Goal: Task Accomplishment & Management: Manage account settings

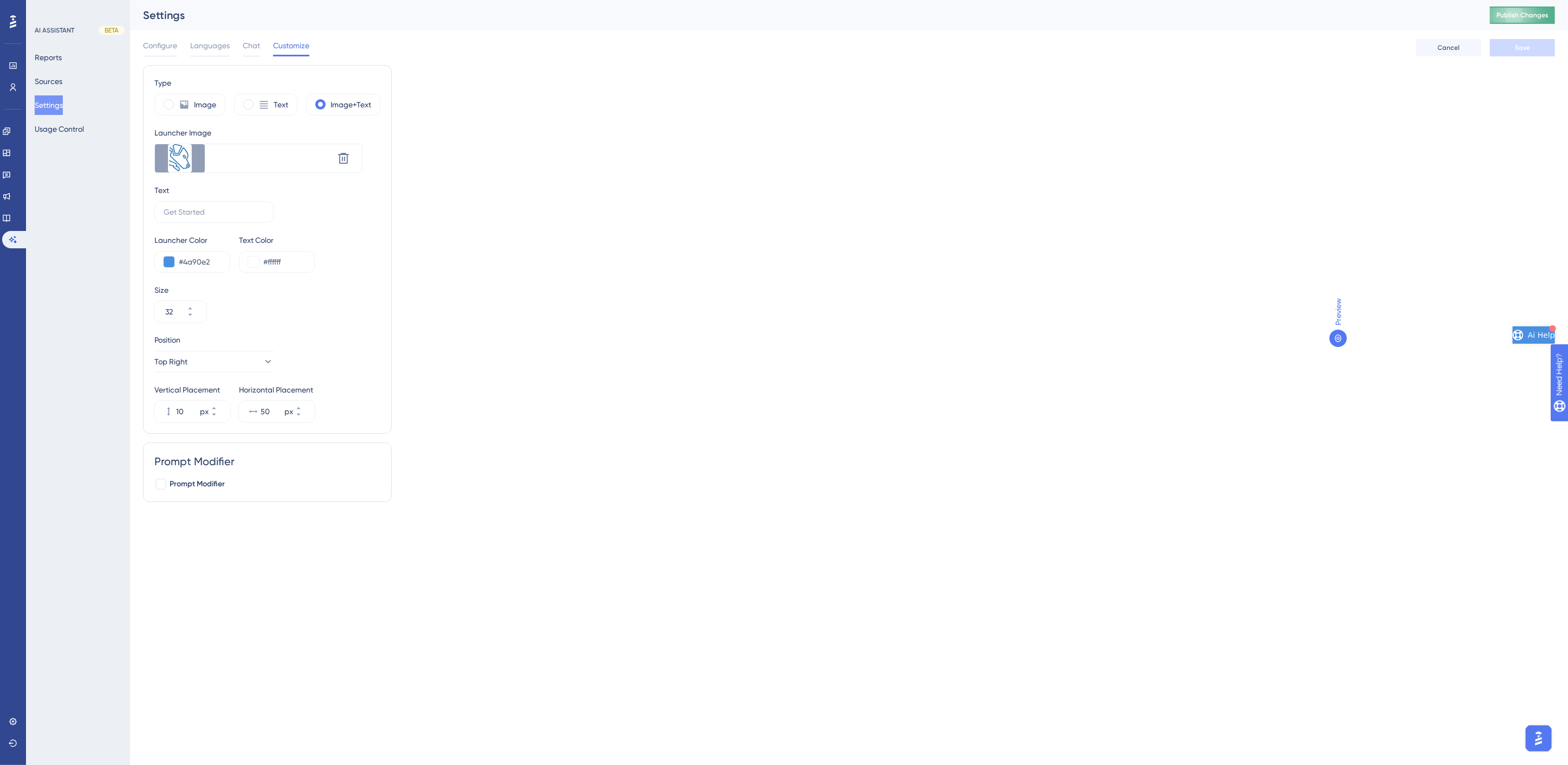
click at [1539, 12] on span "Publish Changes" at bounding box center [1523, 15] width 52 height 9
click at [245, 51] on span "Chat" at bounding box center [251, 46] width 17 height 13
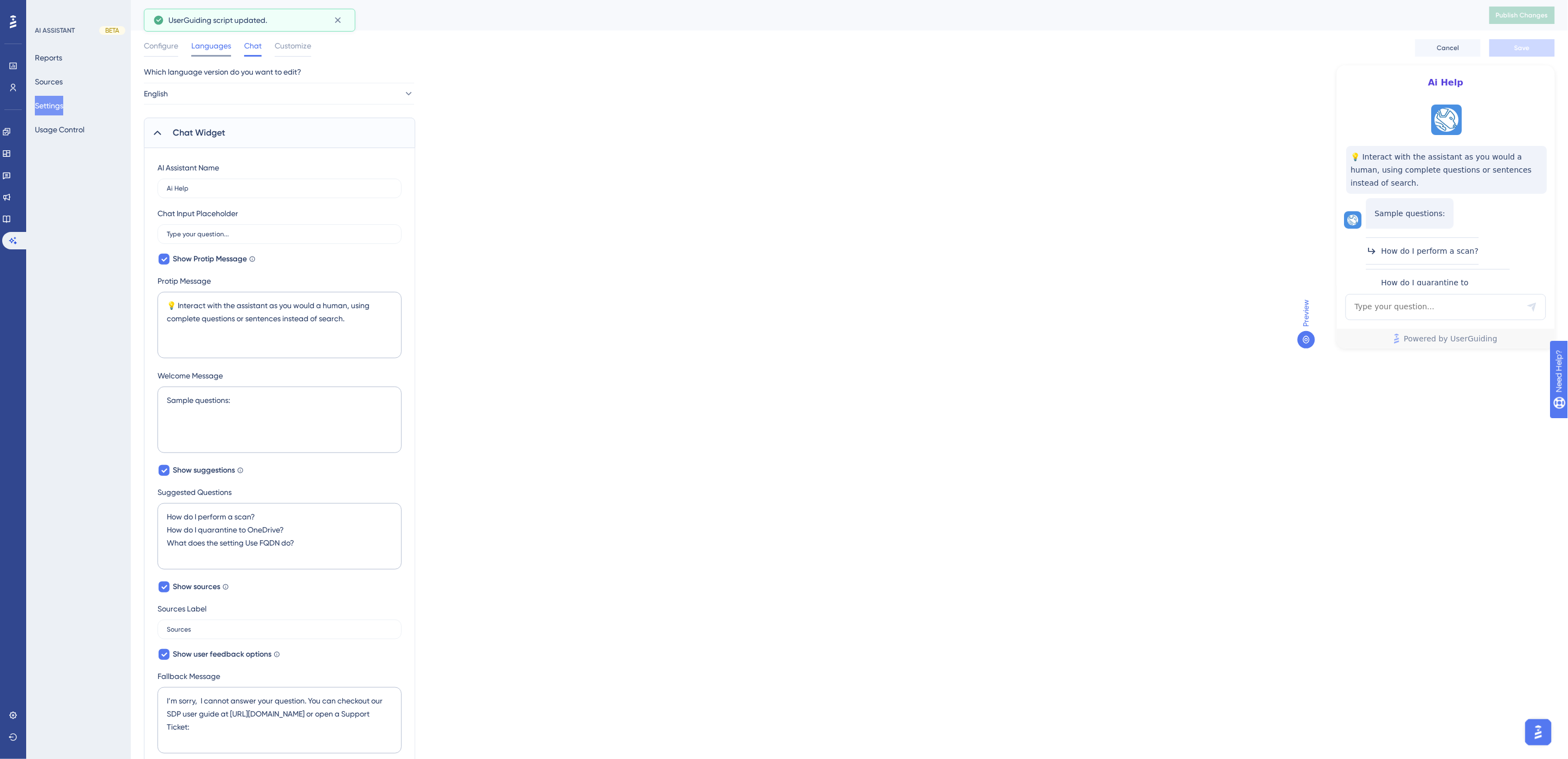
click at [214, 50] on span "Languages" at bounding box center [211, 46] width 40 height 13
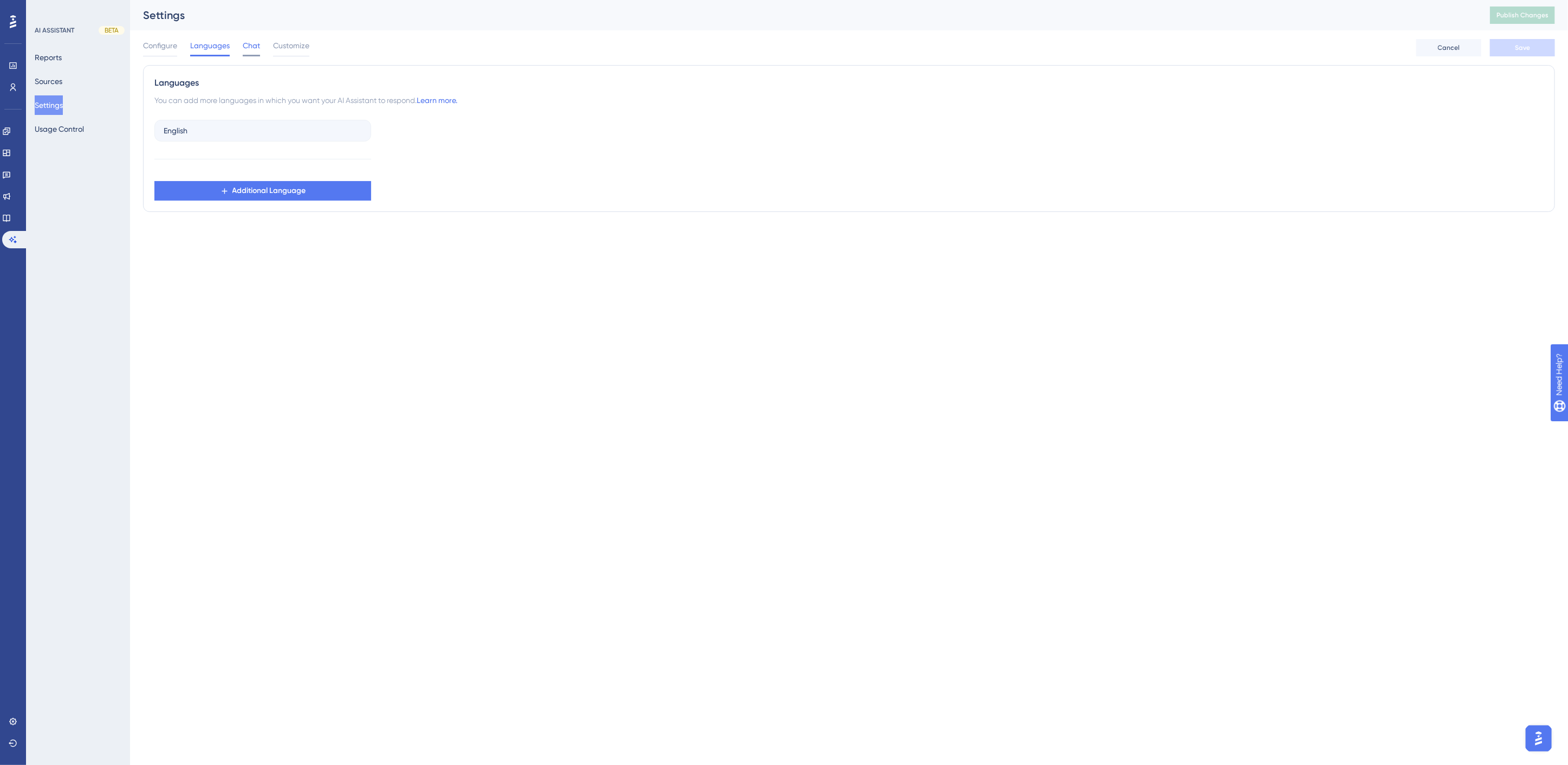
click at [256, 50] on span "Chat" at bounding box center [251, 46] width 17 height 13
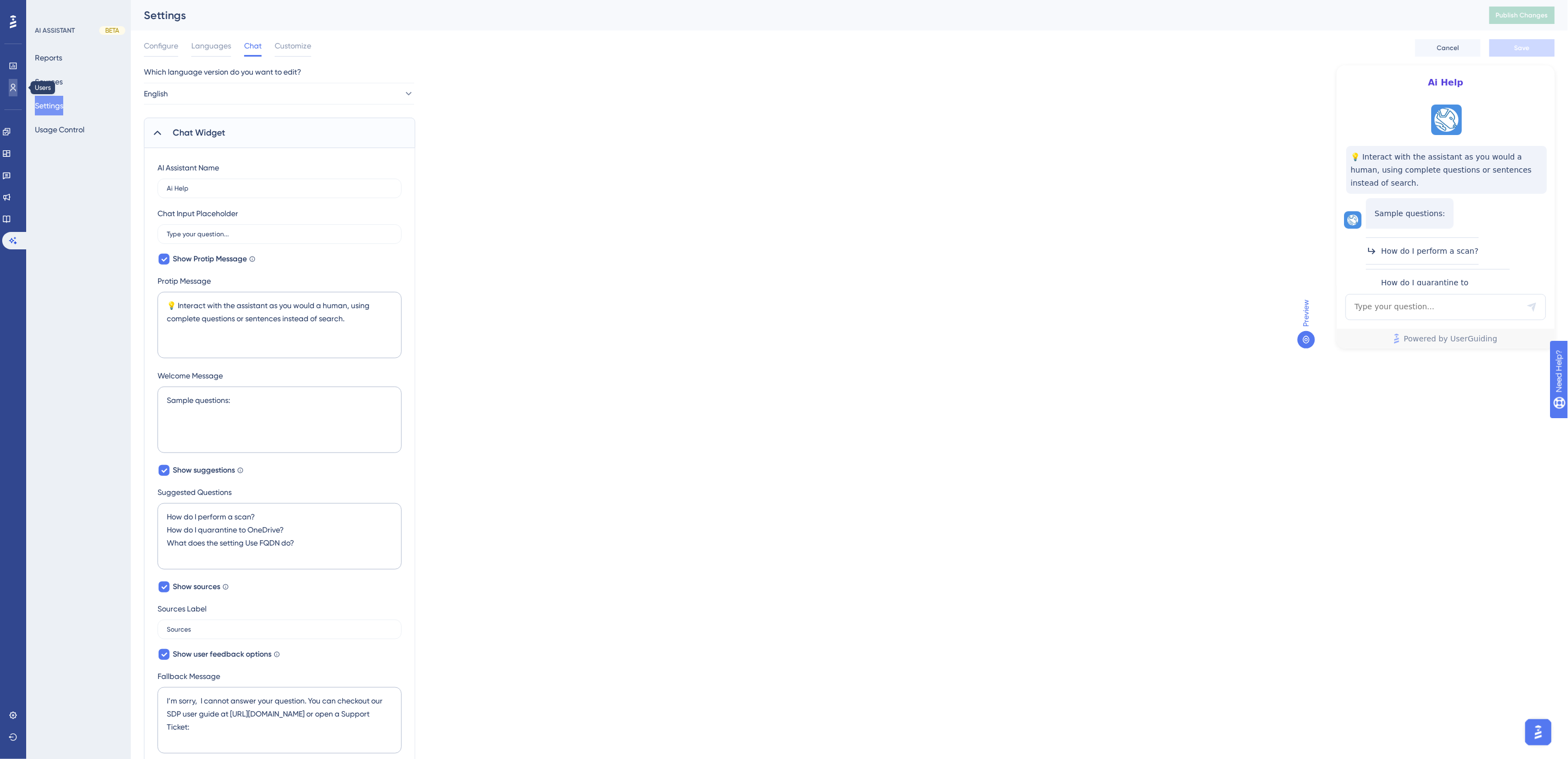
click at [12, 90] on icon at bounding box center [13, 88] width 9 height 9
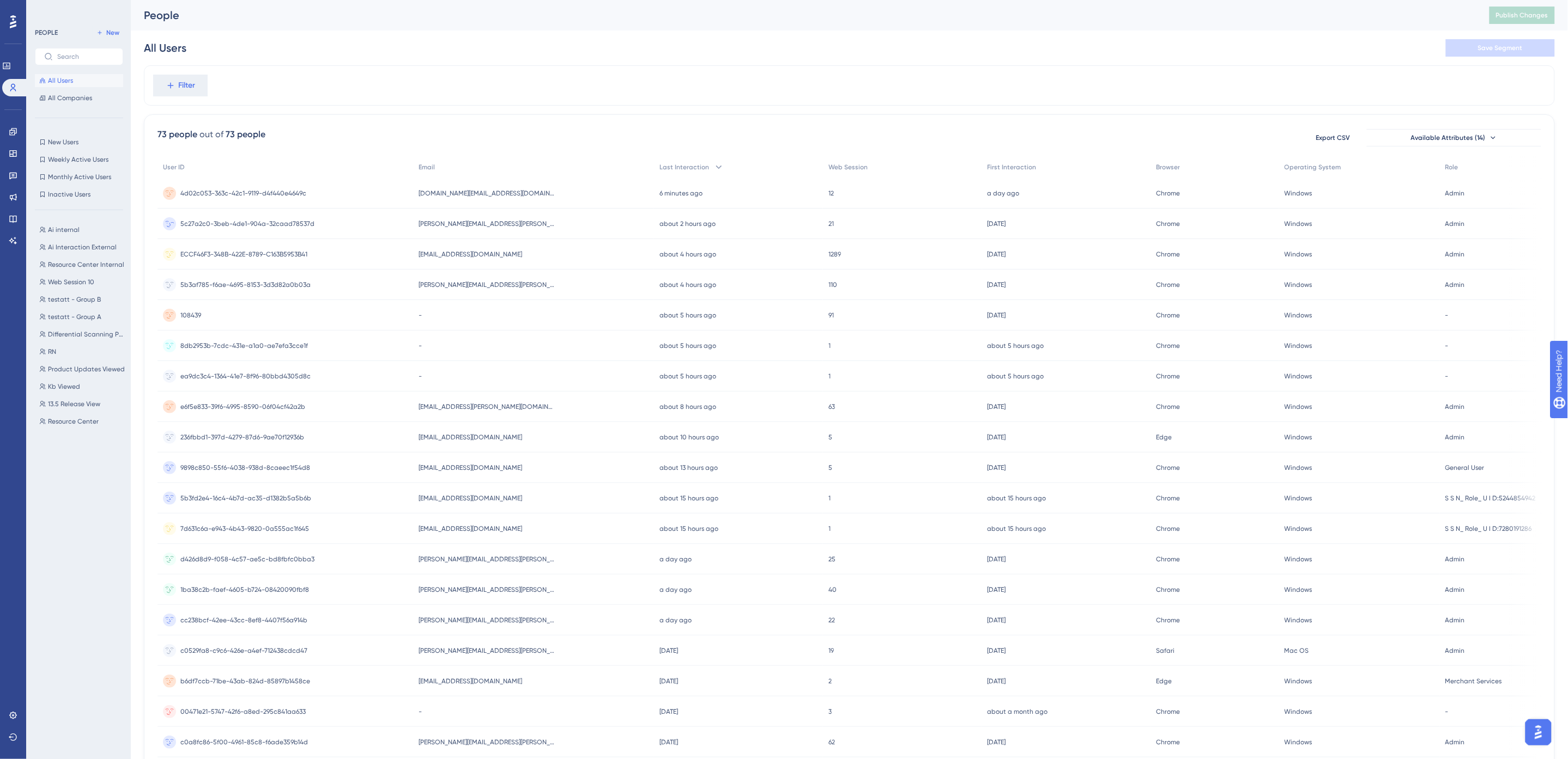
click at [290, 218] on div "5c27a2c0-3beb-4de1-904a-32caad78537d 5c27a2c0-3beb-4de1-904a-32caad78537d" at bounding box center [247, 224] width 134 height 31
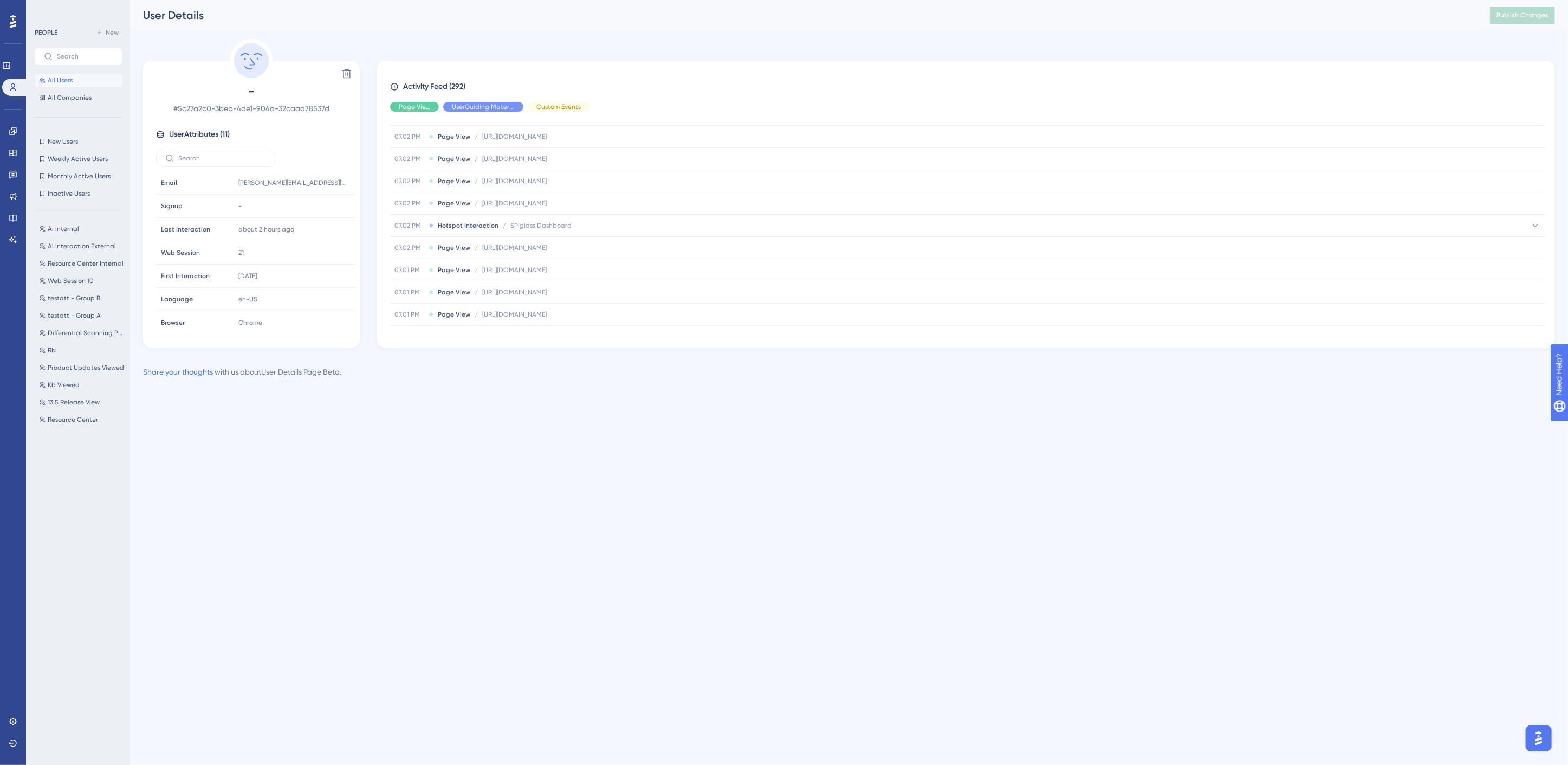
scroll to position [301, 0]
click at [512, 223] on span "SPIglass Dashboard" at bounding box center [541, 221] width 62 height 9
click at [494, 228] on span "Resource Center Widget View" at bounding box center [484, 225] width 92 height 9
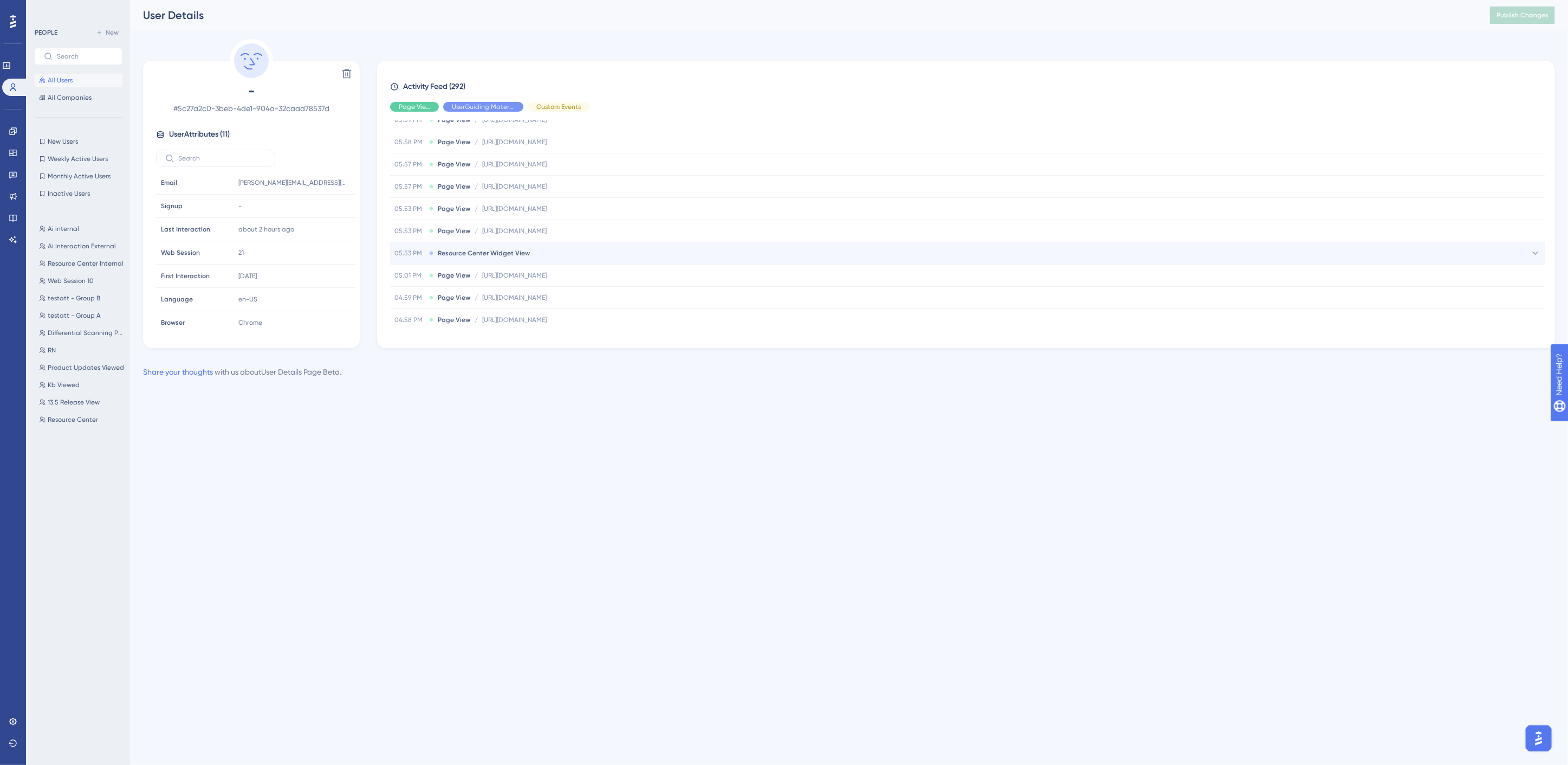
click at [490, 252] on span "Resource Center Widget View" at bounding box center [484, 253] width 92 height 9
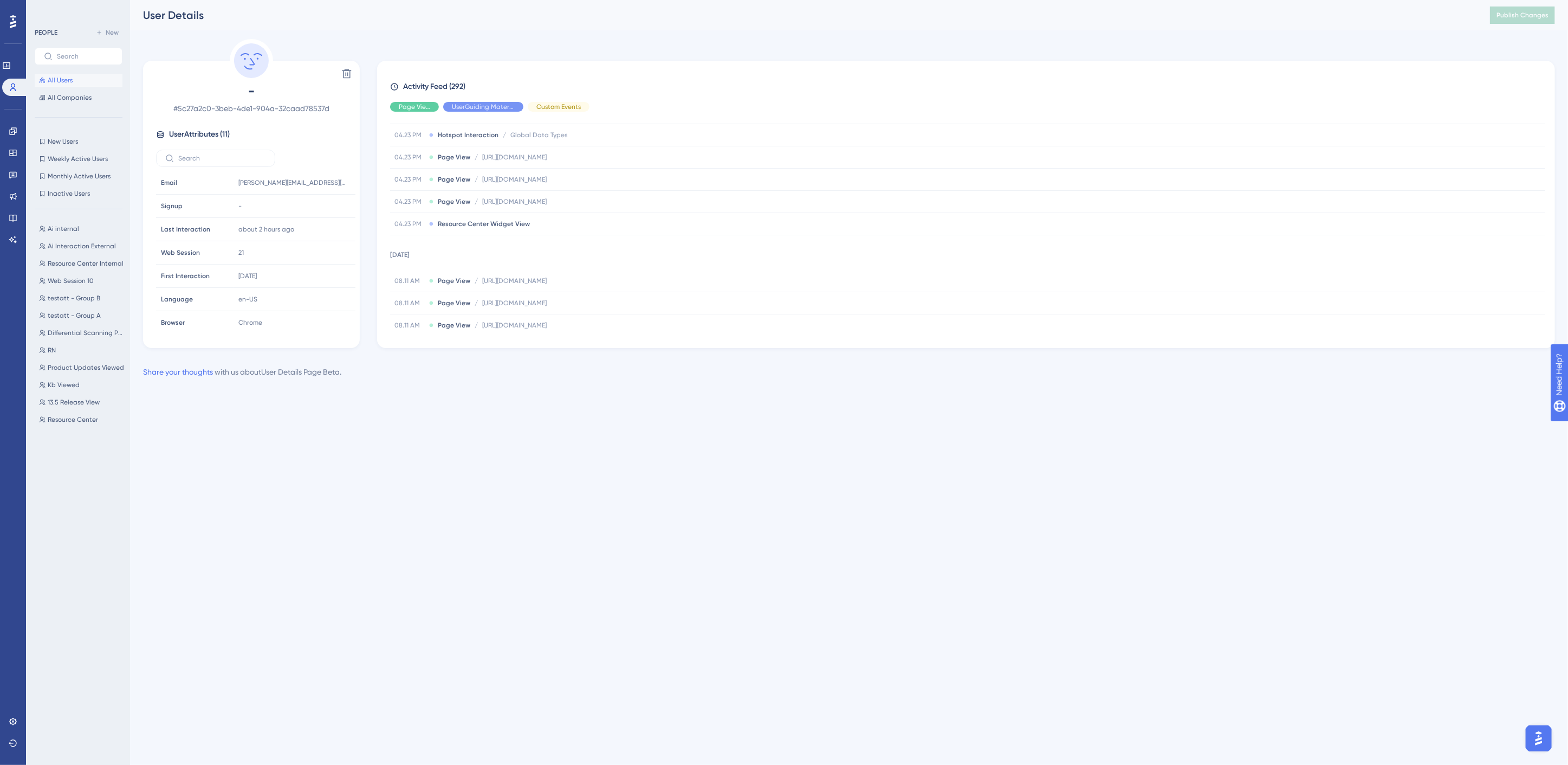
scroll to position [1566, 0]
click at [483, 197] on span "Hotspot Interaction" at bounding box center [469, 196] width 61 height 9
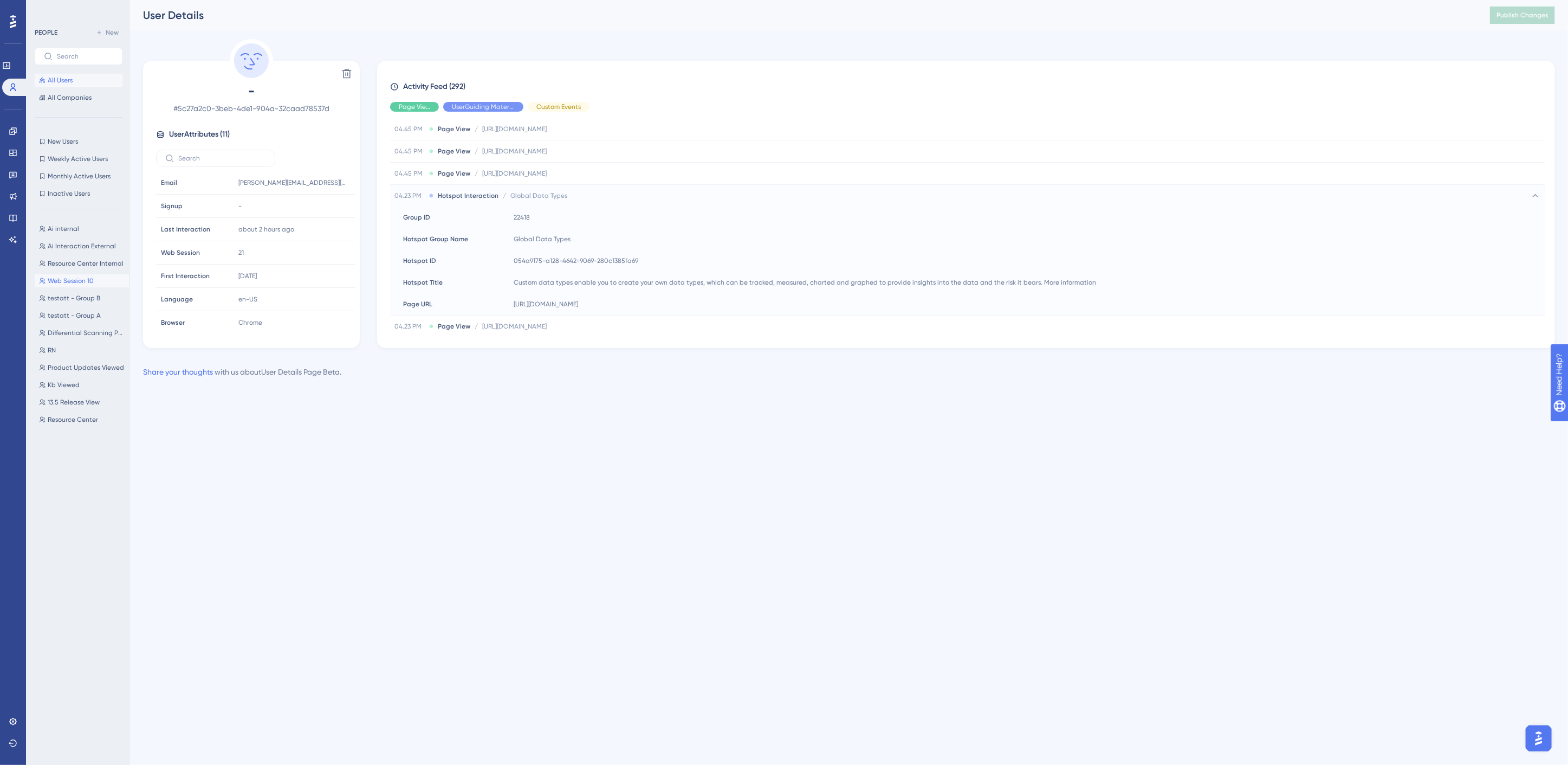
click at [66, 283] on span "Web Session 10" at bounding box center [70, 281] width 46 height 9
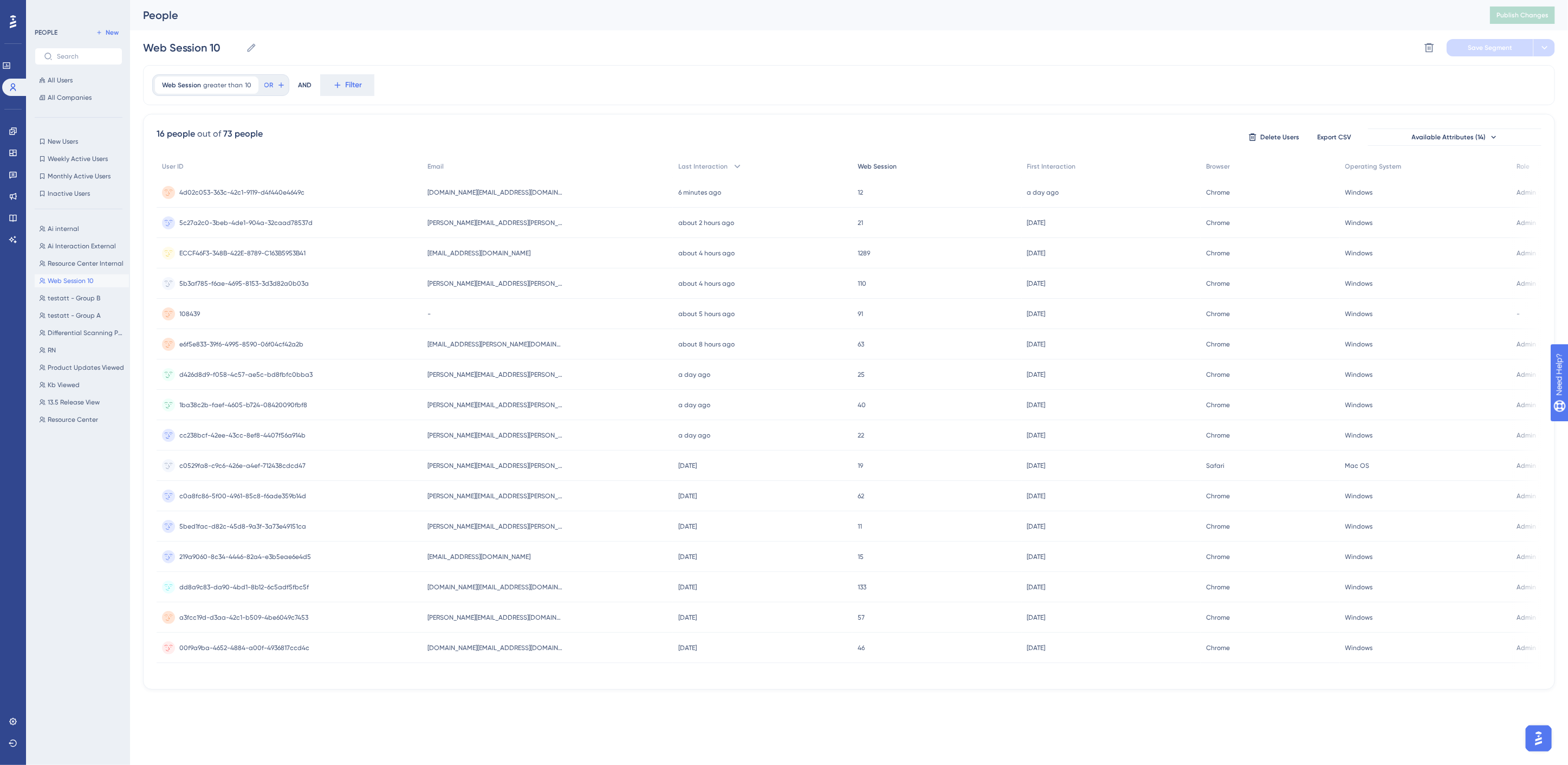
click at [858, 163] on span "Web Session" at bounding box center [878, 167] width 39 height 9
click at [678, 166] on span "Last Interaction" at bounding box center [703, 167] width 49 height 9
click at [294, 343] on span "e6f5e833-39f6-4995-8590-06f04cf42a2b" at bounding box center [242, 344] width 124 height 9
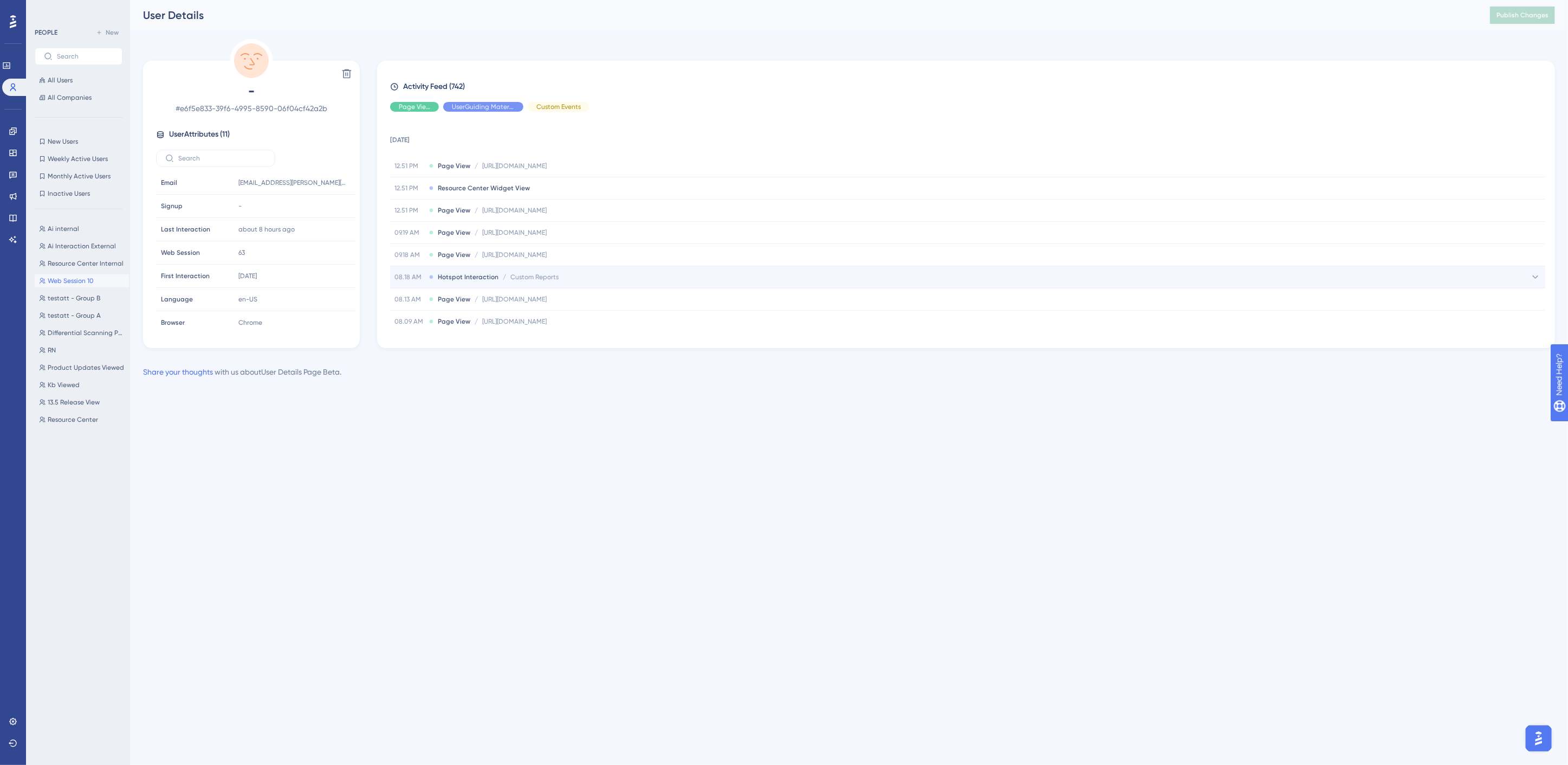
click at [540, 274] on span "Custom Reports" at bounding box center [535, 277] width 48 height 9
click at [531, 194] on div "08.05 AM Product Updates Post View" at bounding box center [968, 195] width 1155 height 22
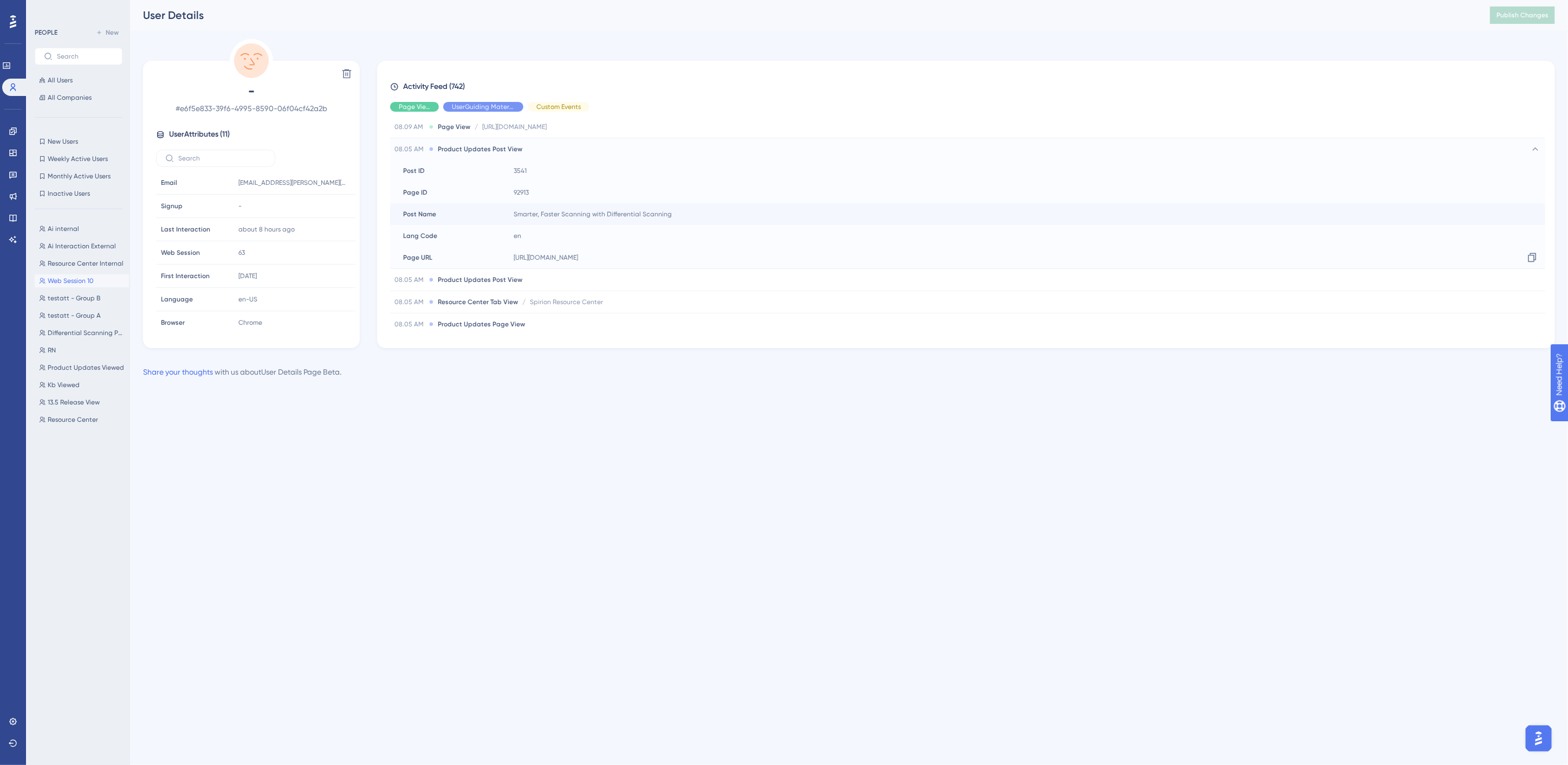
scroll to position [361, 0]
click at [556, 268] on div "08.05 AM Product Updates Post View" at bounding box center [968, 266] width 1155 height 22
click at [557, 295] on div "08.05 AM Product Updates Page View" at bounding box center [968, 299] width 1155 height 22
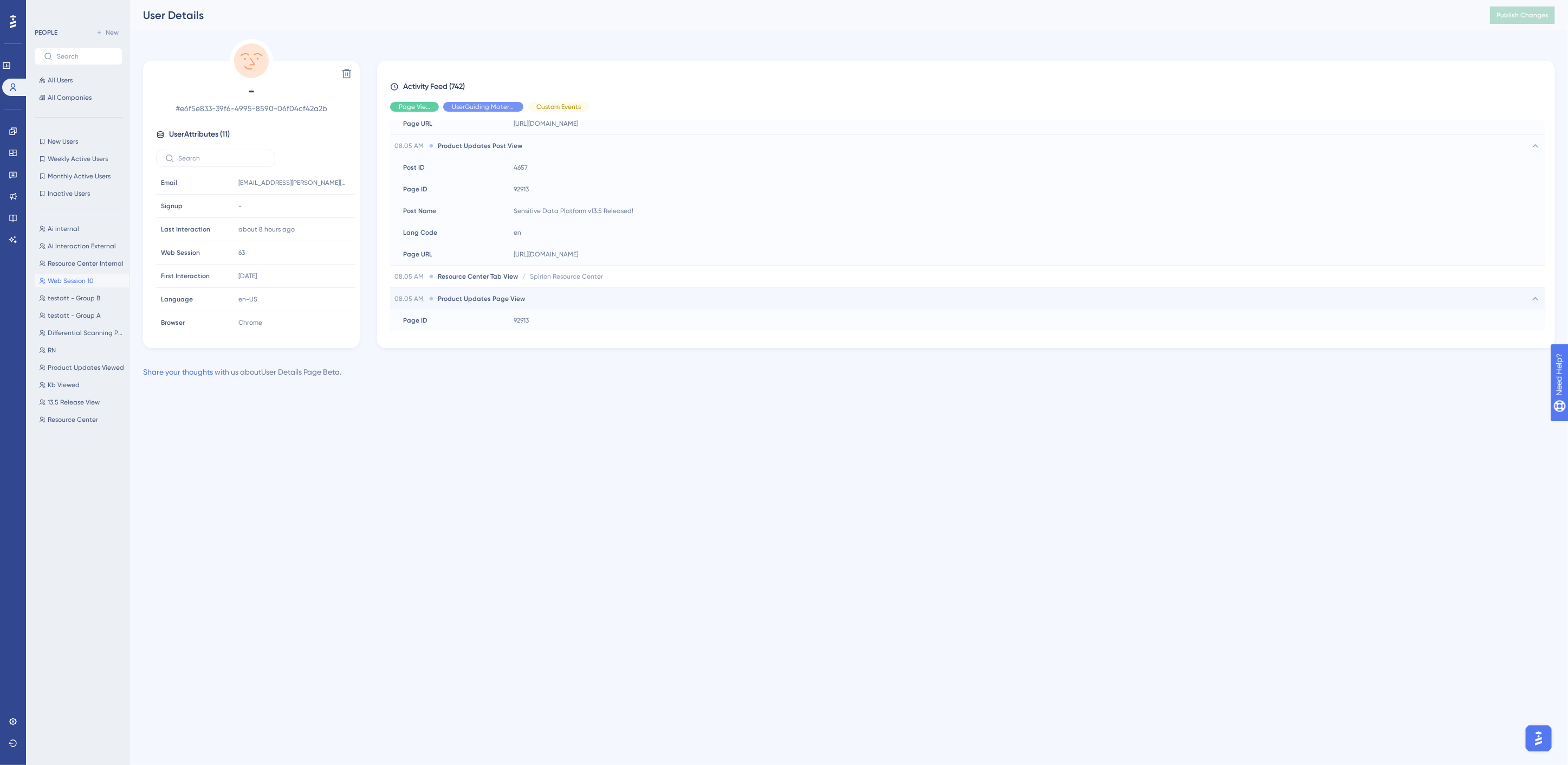
click at [502, 301] on span "Product Updates Page View" at bounding box center [482, 299] width 87 height 9
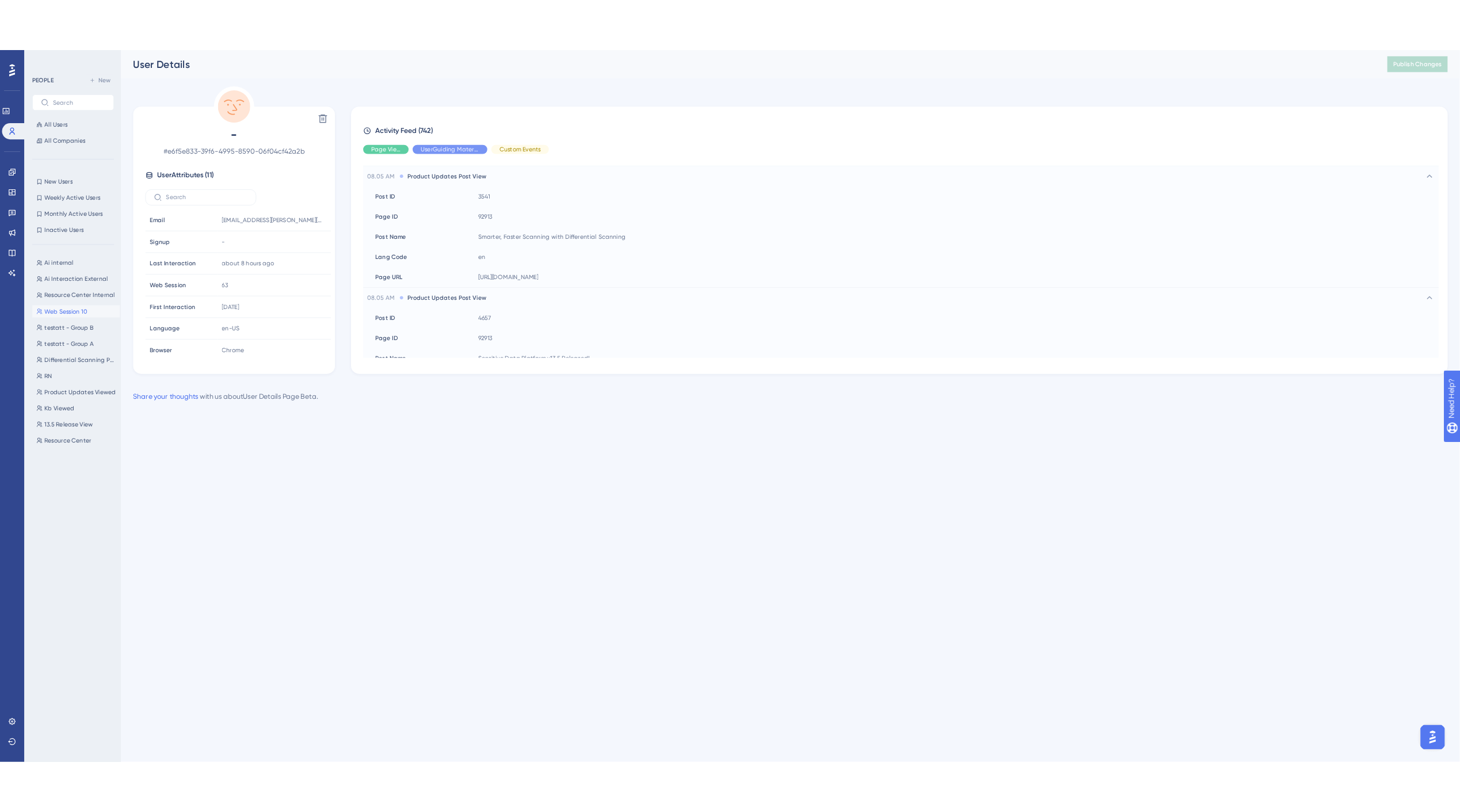
scroll to position [397, 0]
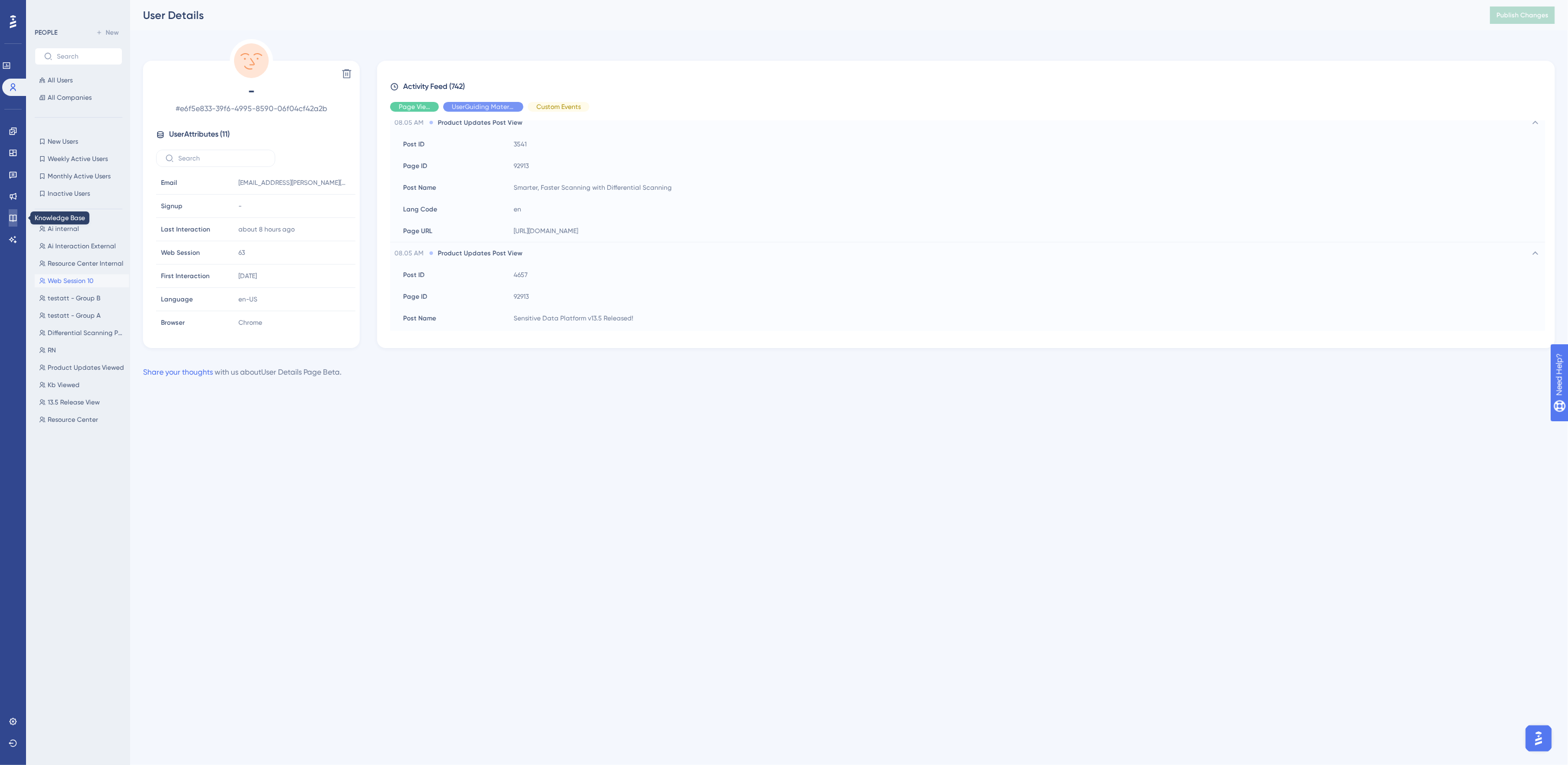
click at [10, 216] on icon at bounding box center [13, 218] width 7 height 7
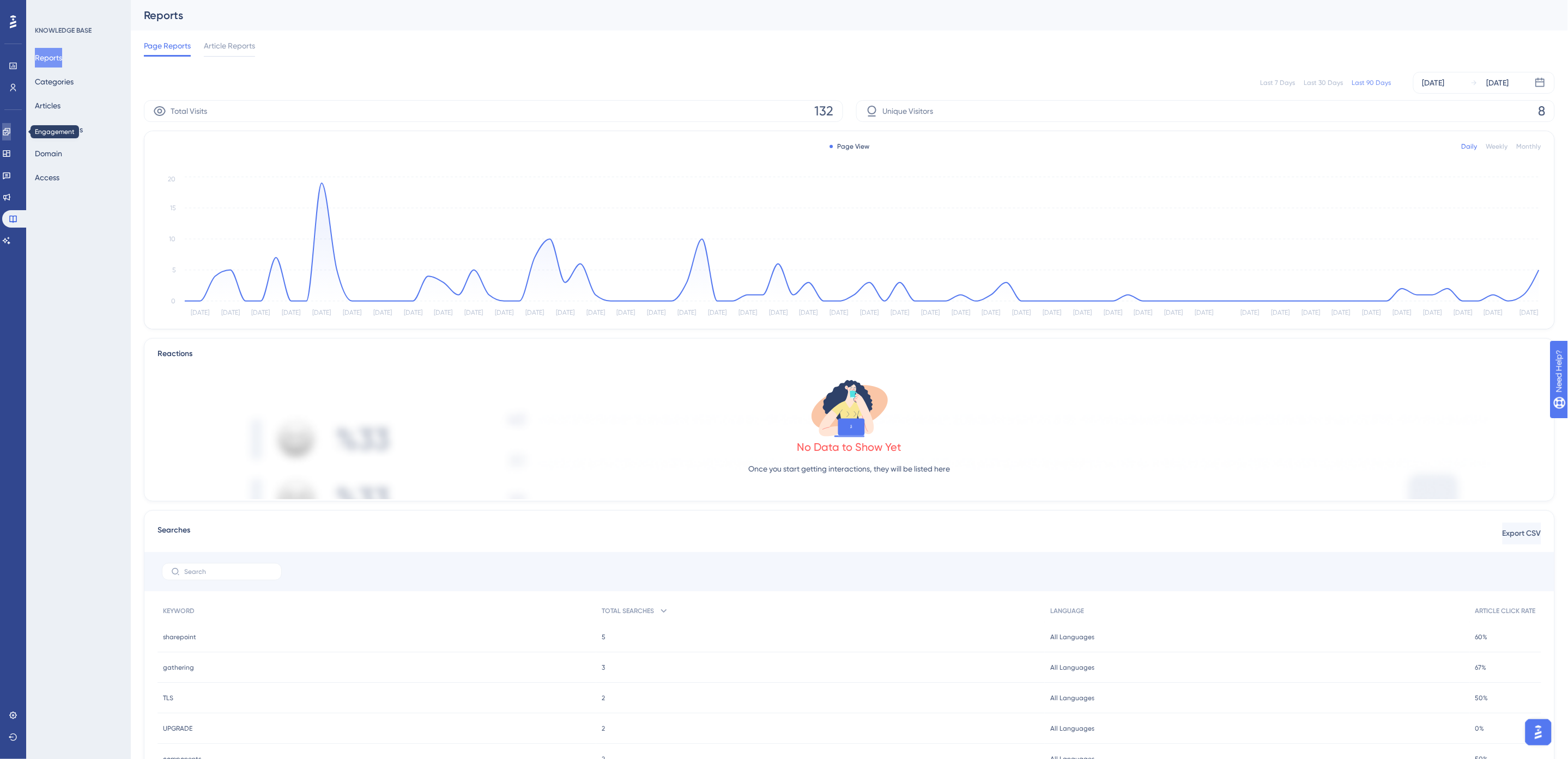
click at [11, 132] on icon at bounding box center [6, 132] width 9 height 9
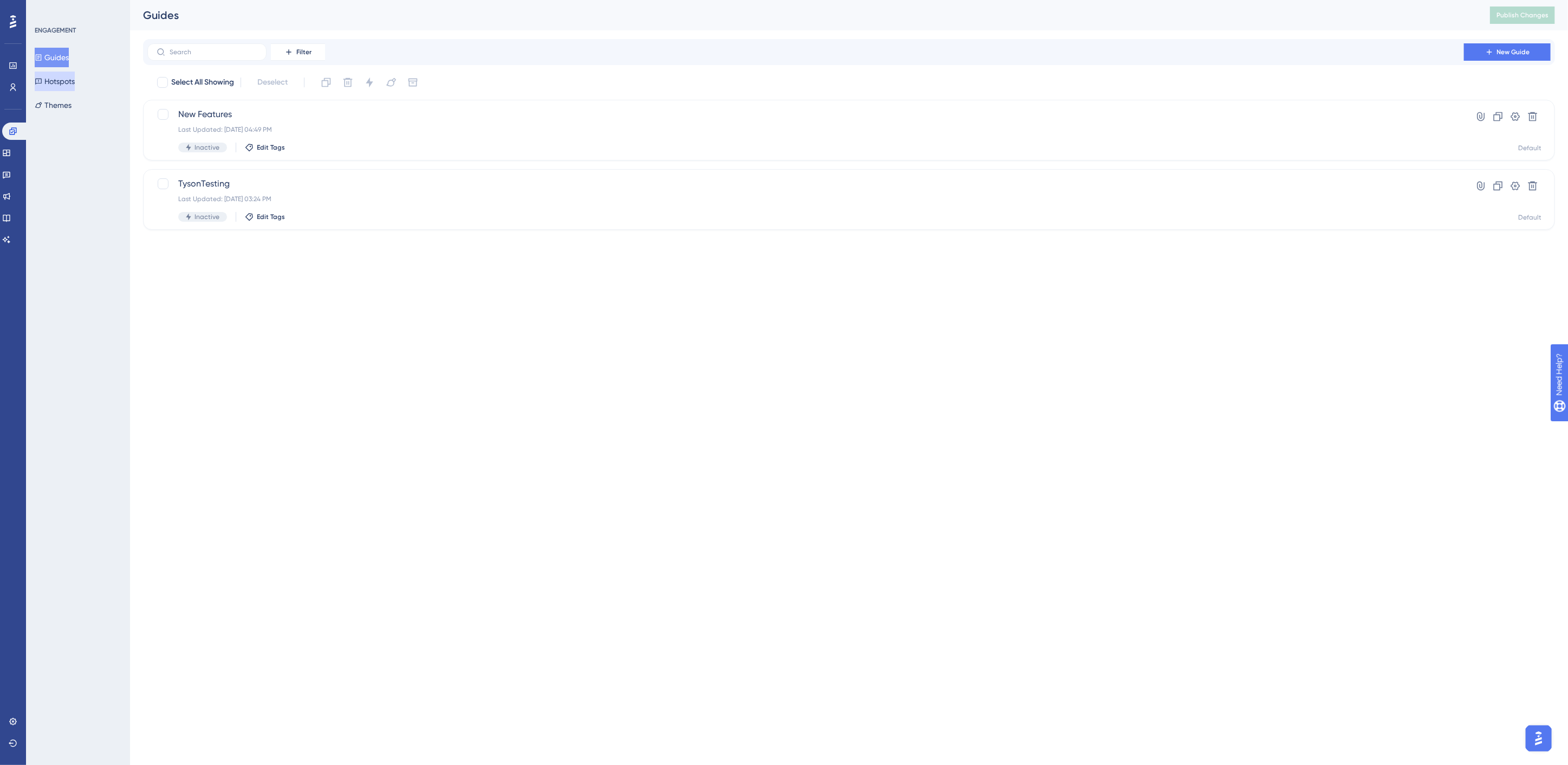
click at [58, 80] on button "Hotspots" at bounding box center [55, 81] width 40 height 20
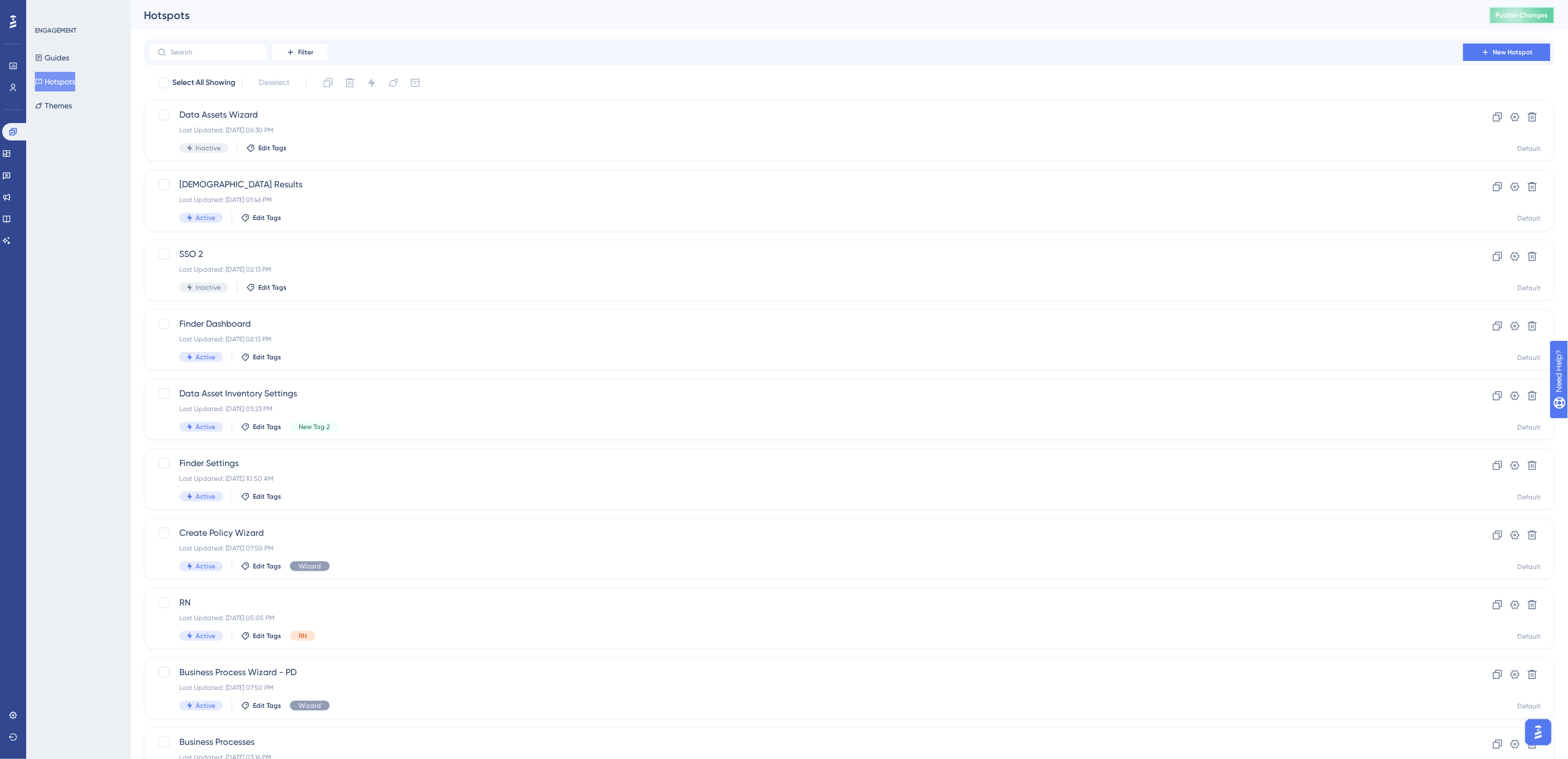
click at [1511, 18] on span "Publish Changes" at bounding box center [1522, 15] width 52 height 9
click at [10, 243] on icon at bounding box center [6, 240] width 8 height 7
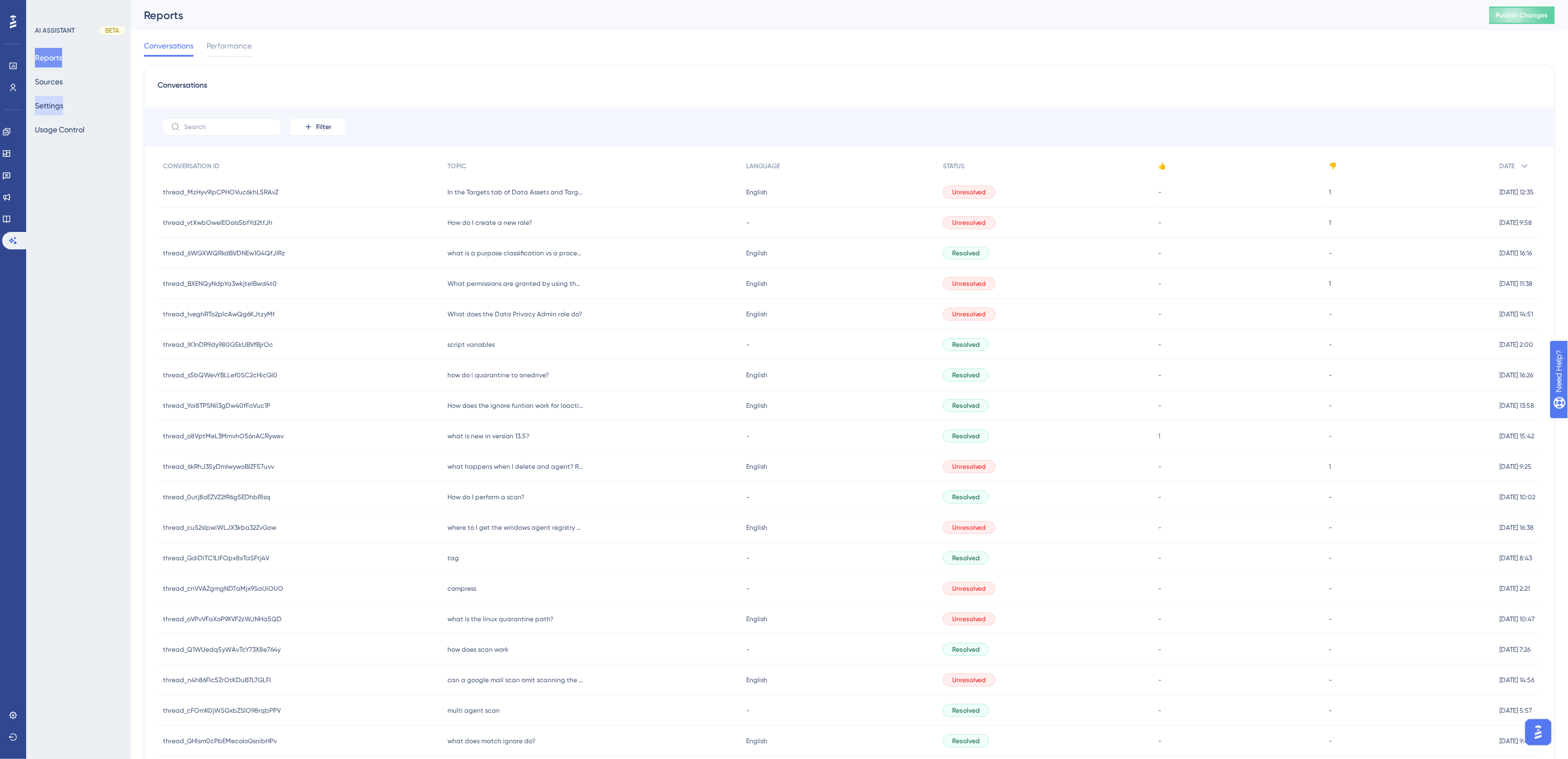
click at [57, 103] on button "Settings" at bounding box center [49, 105] width 28 height 20
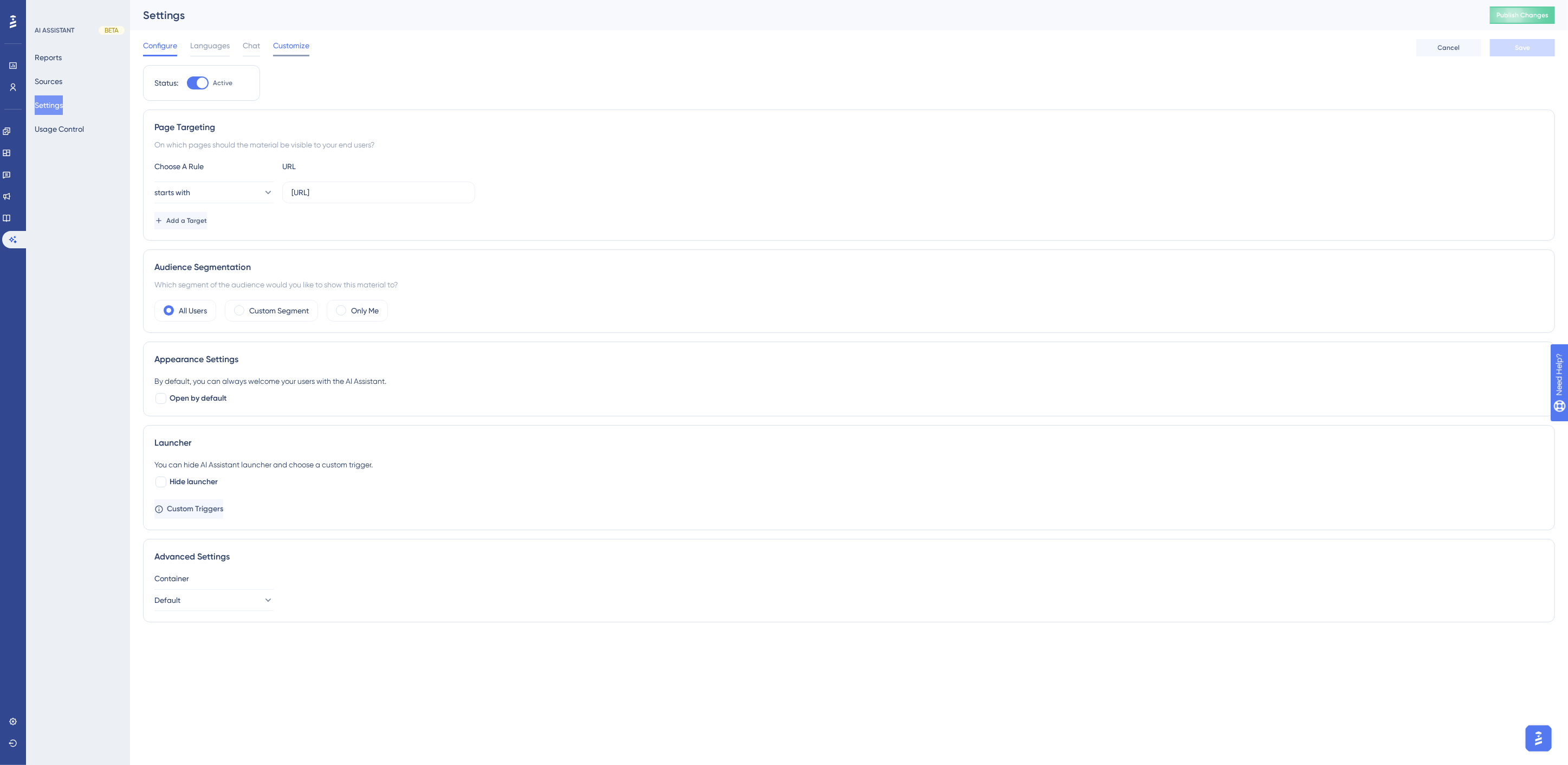
click at [289, 43] on span "Customize" at bounding box center [291, 46] width 36 height 13
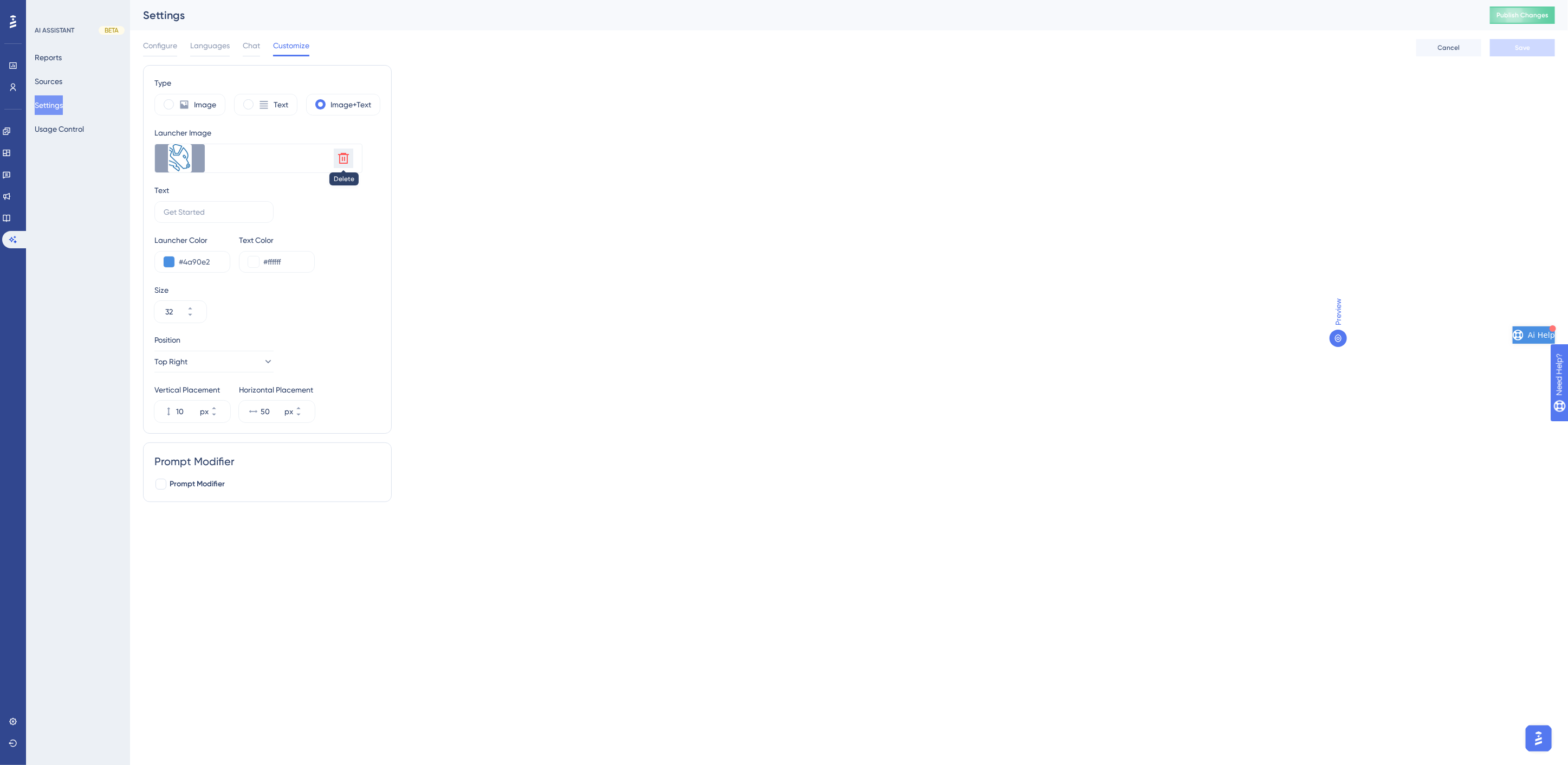
click at [342, 159] on icon at bounding box center [343, 158] width 11 height 11
click at [242, 154] on icon at bounding box center [245, 154] width 13 height 13
click at [248, 154] on icon at bounding box center [245, 154] width 13 height 13
click at [1525, 46] on span "Save" at bounding box center [1523, 48] width 15 height 9
click at [1526, 16] on span "Publish Changes" at bounding box center [1523, 15] width 52 height 9
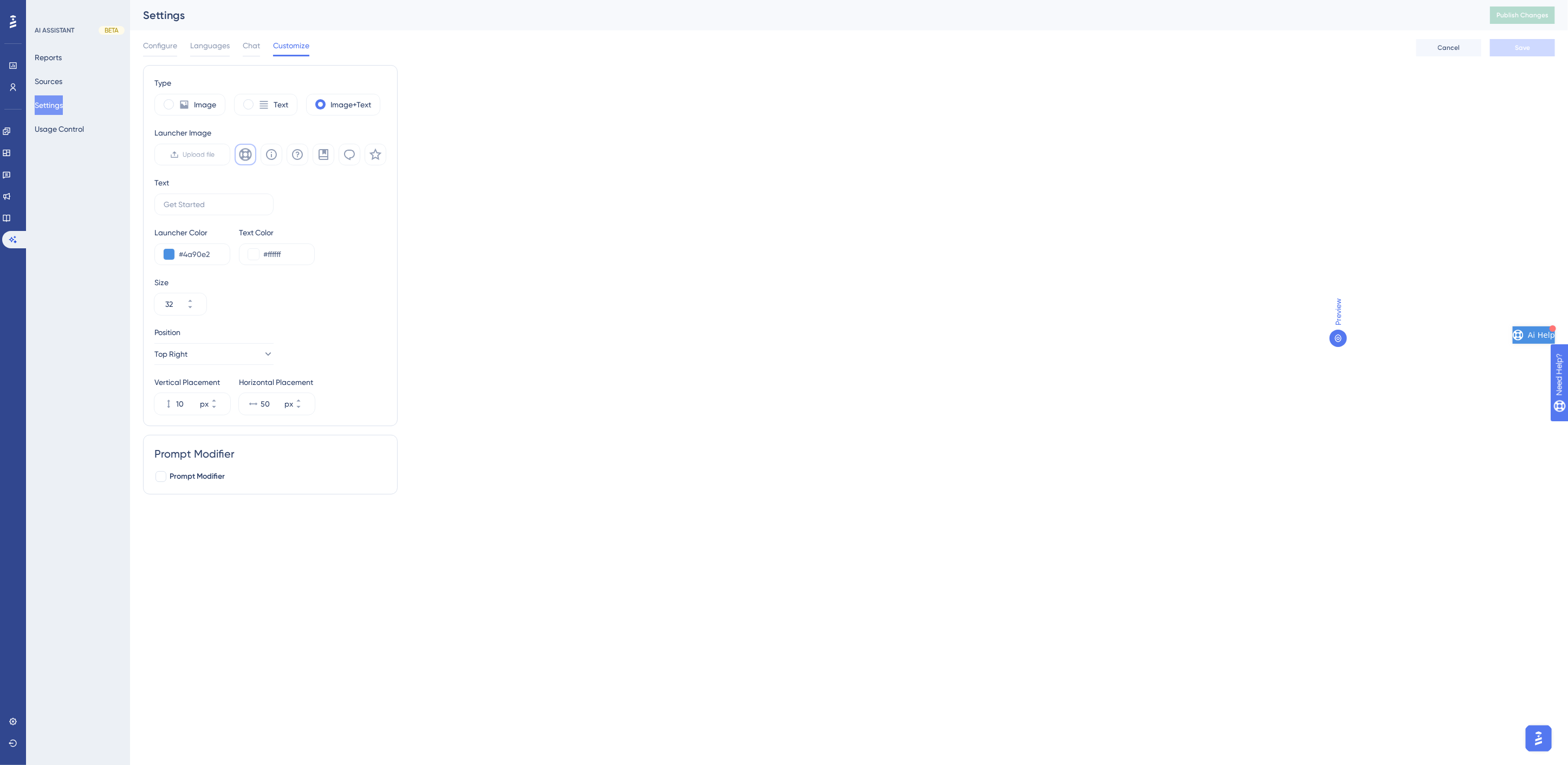
click at [437, 149] on div "Type Image Text Image+Text Launcher Image Upload file Text Launcher Color #4a90…" at bounding box center [849, 284] width 1412 height 438
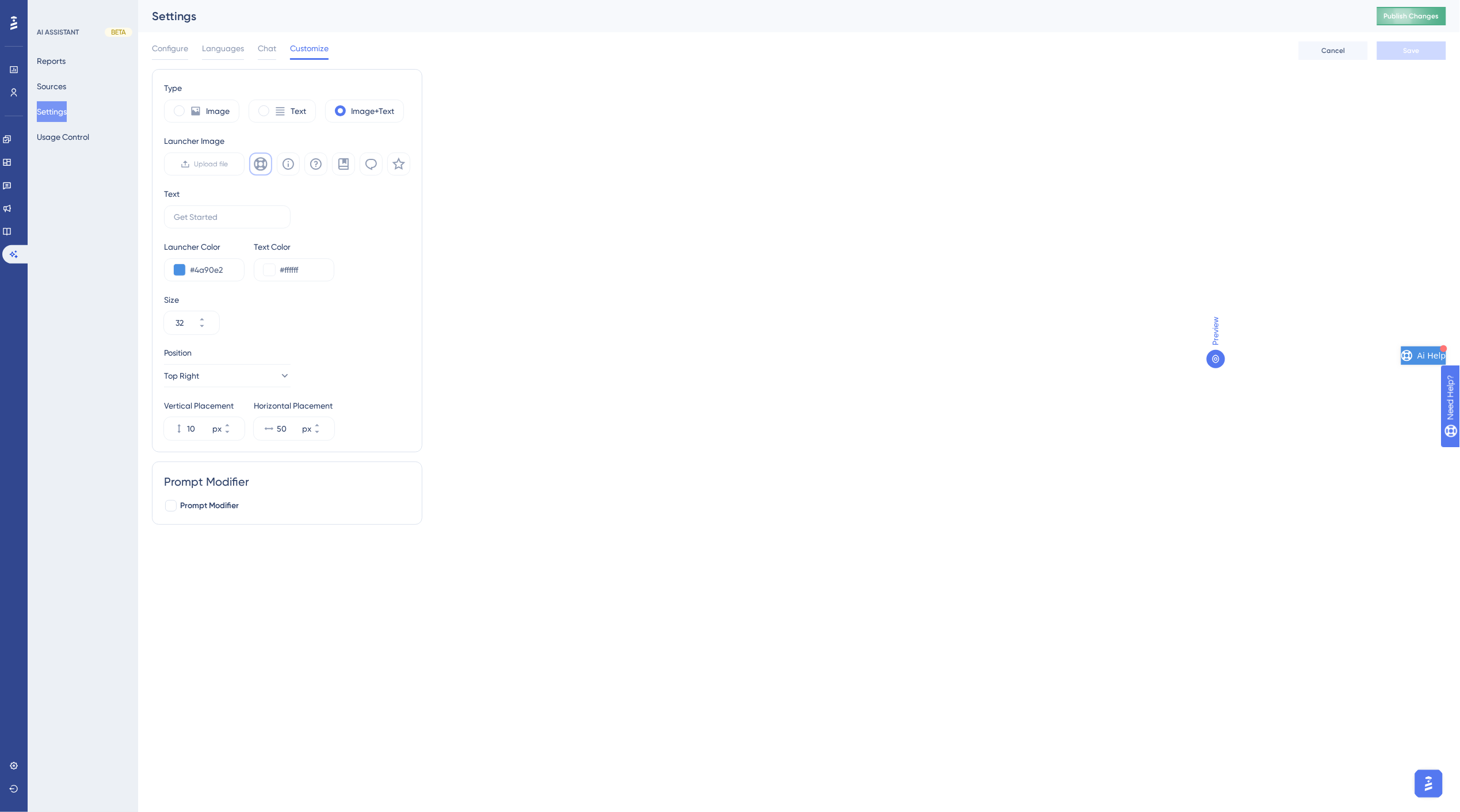
click at [1420, 10] on button "Publish Changes" at bounding box center [1412, 15] width 69 height 18
click at [539, 69] on div "Type Image Text Image+Text Launcher Image Upload file Text Launcher Color #4a90…" at bounding box center [799, 302] width 1294 height 465
click at [11, 182] on link at bounding box center [7, 185] width 9 height 18
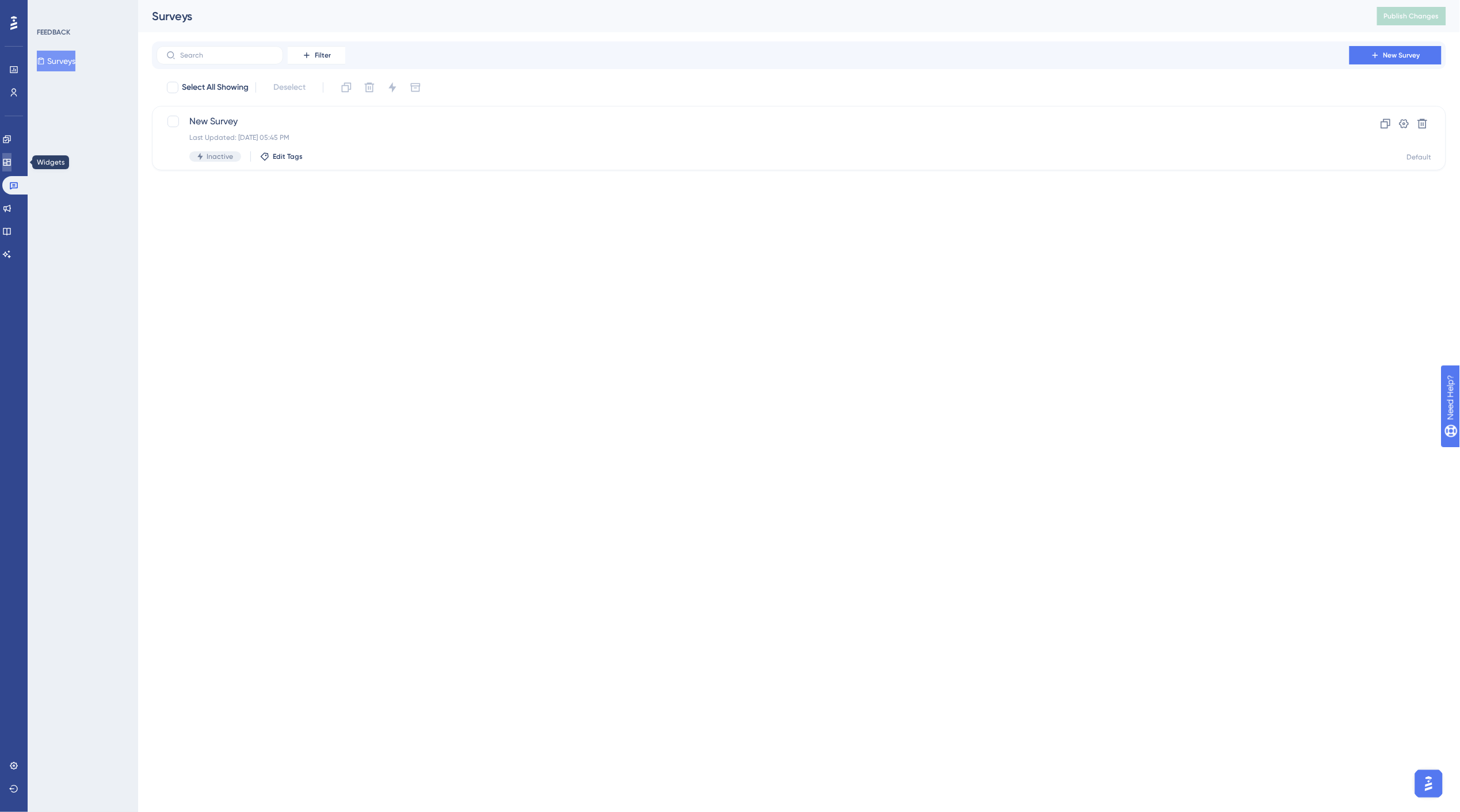
click at [10, 161] on icon at bounding box center [6, 162] width 7 height 7
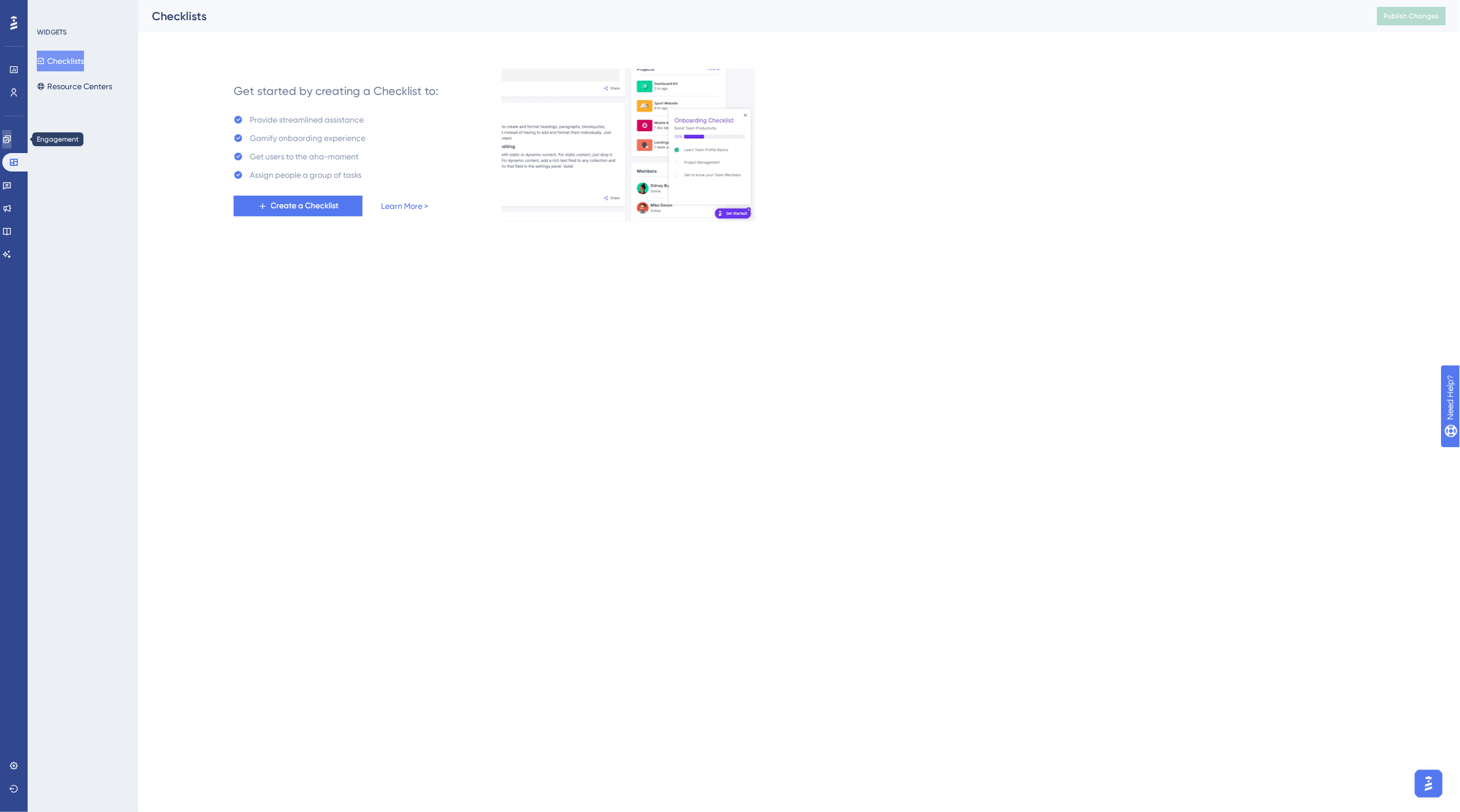
click at [10, 138] on icon at bounding box center [6, 139] width 7 height 7
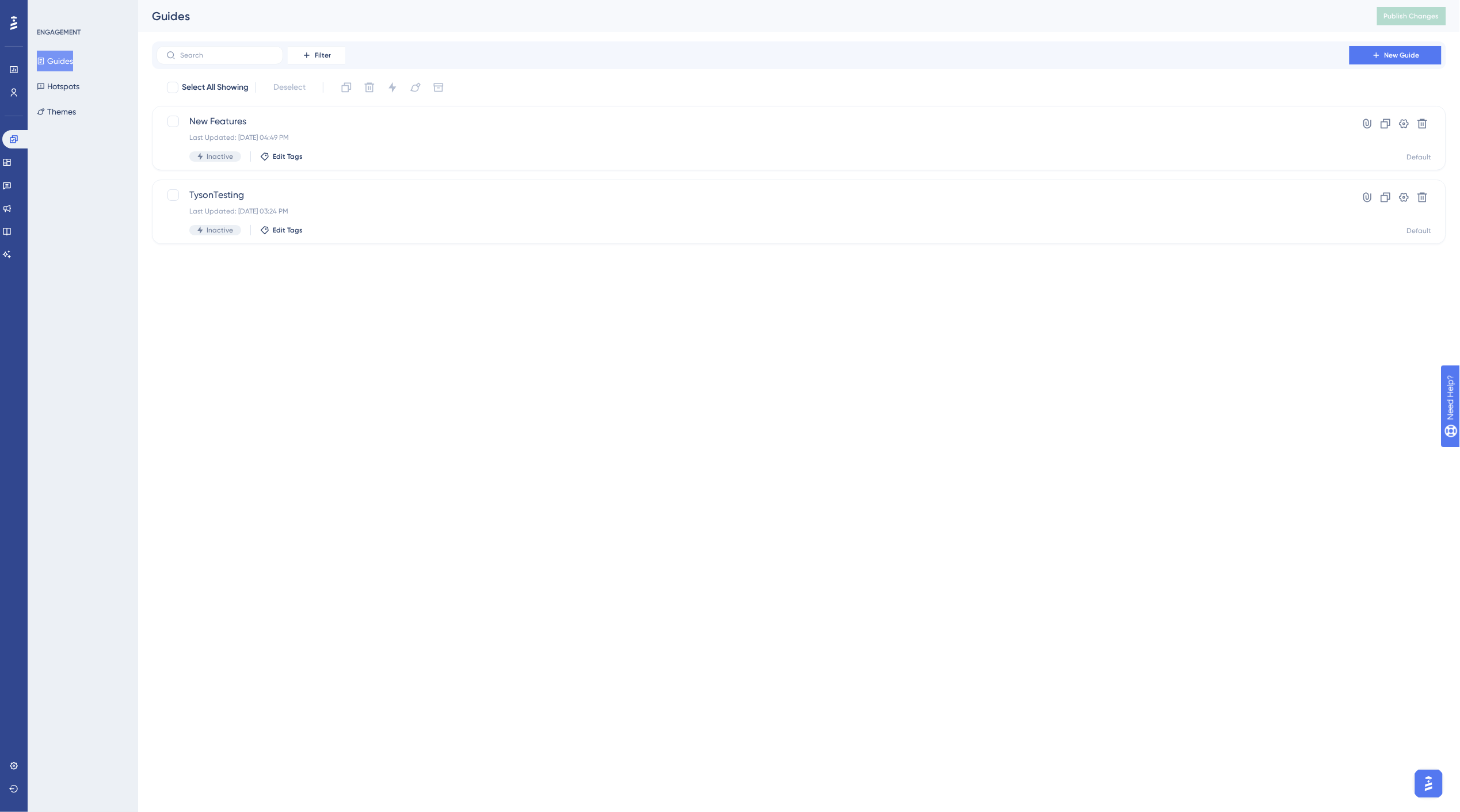
click at [434, 20] on div "Guides" at bounding box center [750, 16] width 1197 height 16
